Goal: Check status: Check status

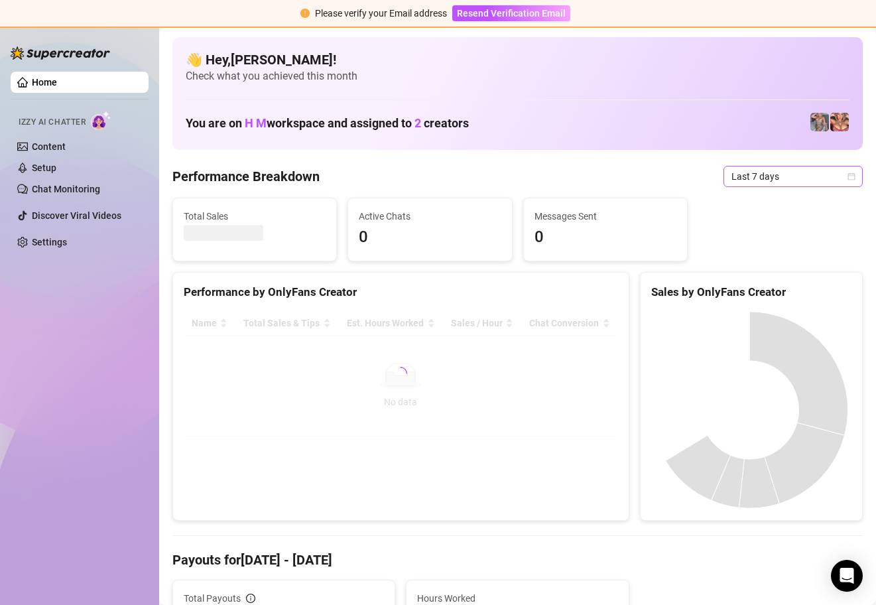
click at [847, 178] on icon "calendar" at bounding box center [851, 176] width 8 height 8
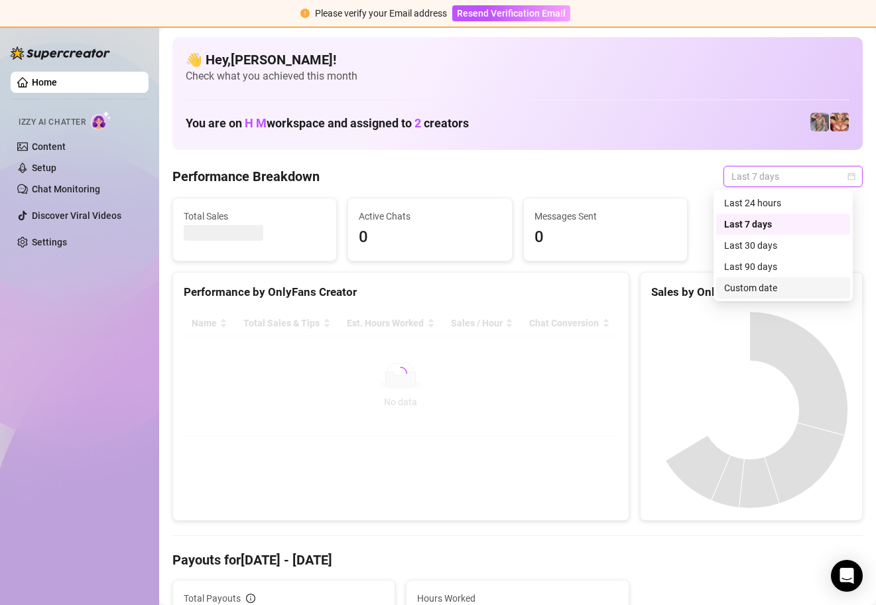
click at [775, 290] on div "Custom date" at bounding box center [783, 287] width 118 height 15
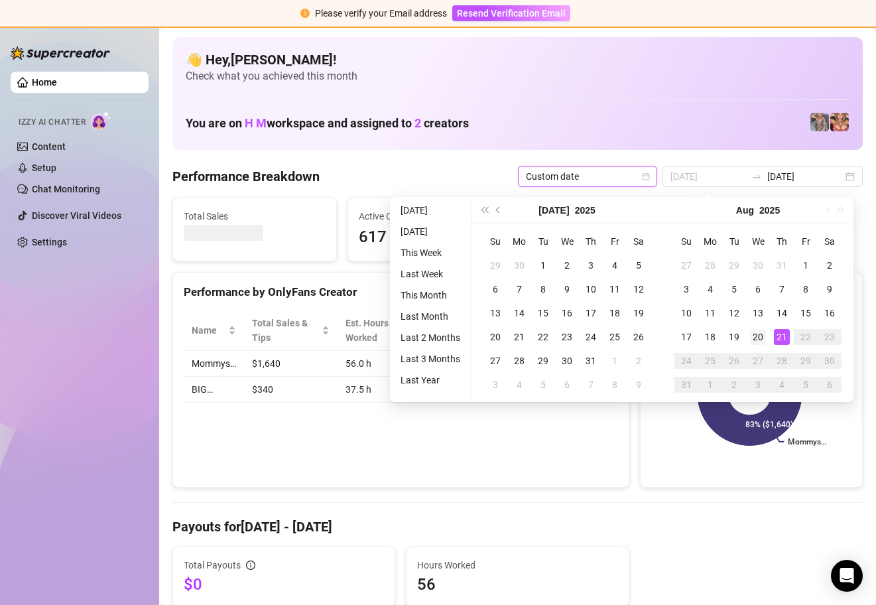
type input "[DATE]"
click at [760, 332] on div "20" at bounding box center [758, 337] width 16 height 16
type input "[DATE]"
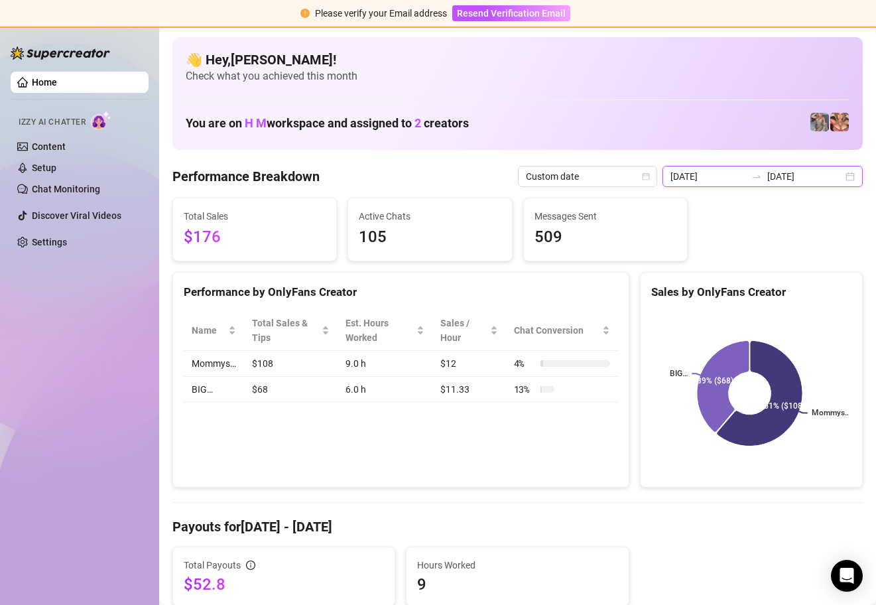
click at [792, 178] on input "[DATE]" at bounding box center [805, 176] width 76 height 15
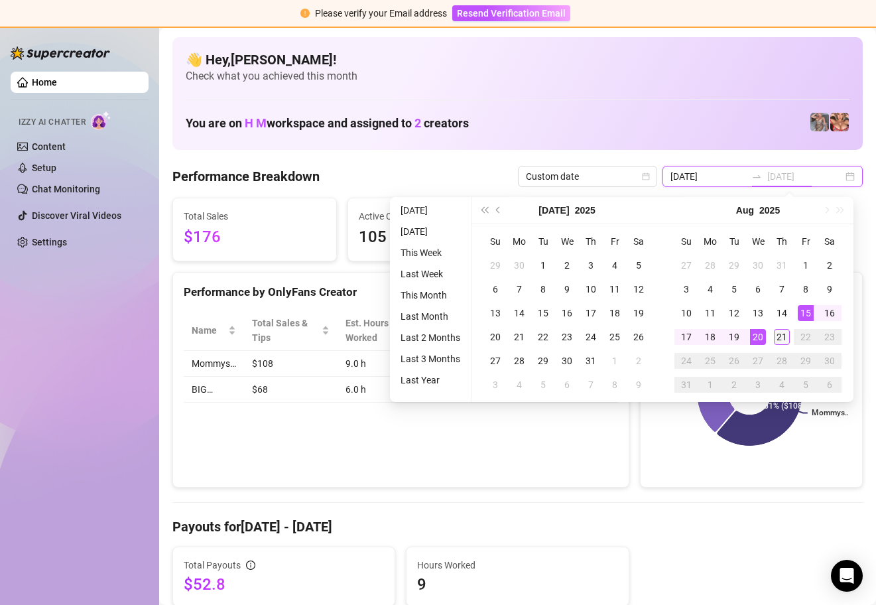
type input "[DATE]"
click at [781, 331] on div "21" at bounding box center [782, 337] width 16 height 16
type input "[DATE]"
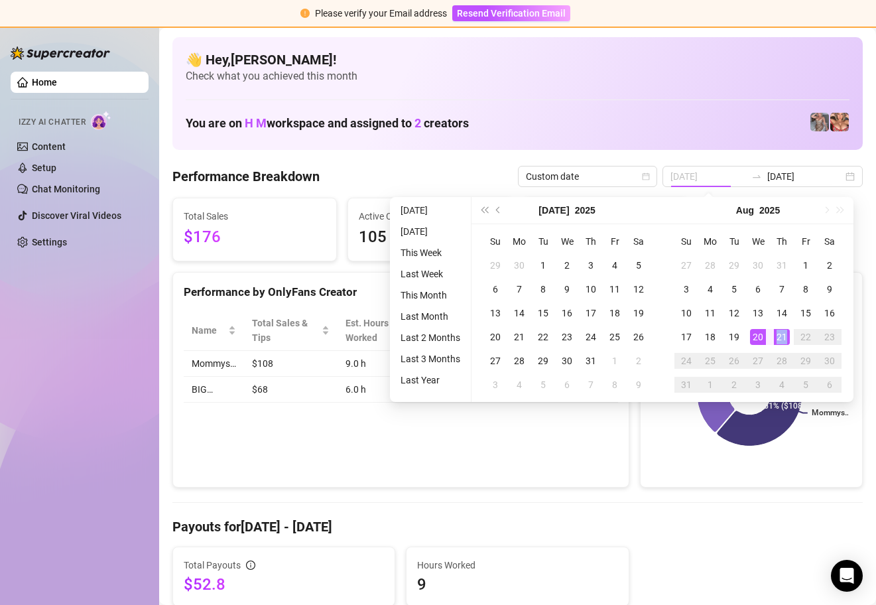
type input "[DATE]"
